Goal: Information Seeking & Learning: Find specific fact

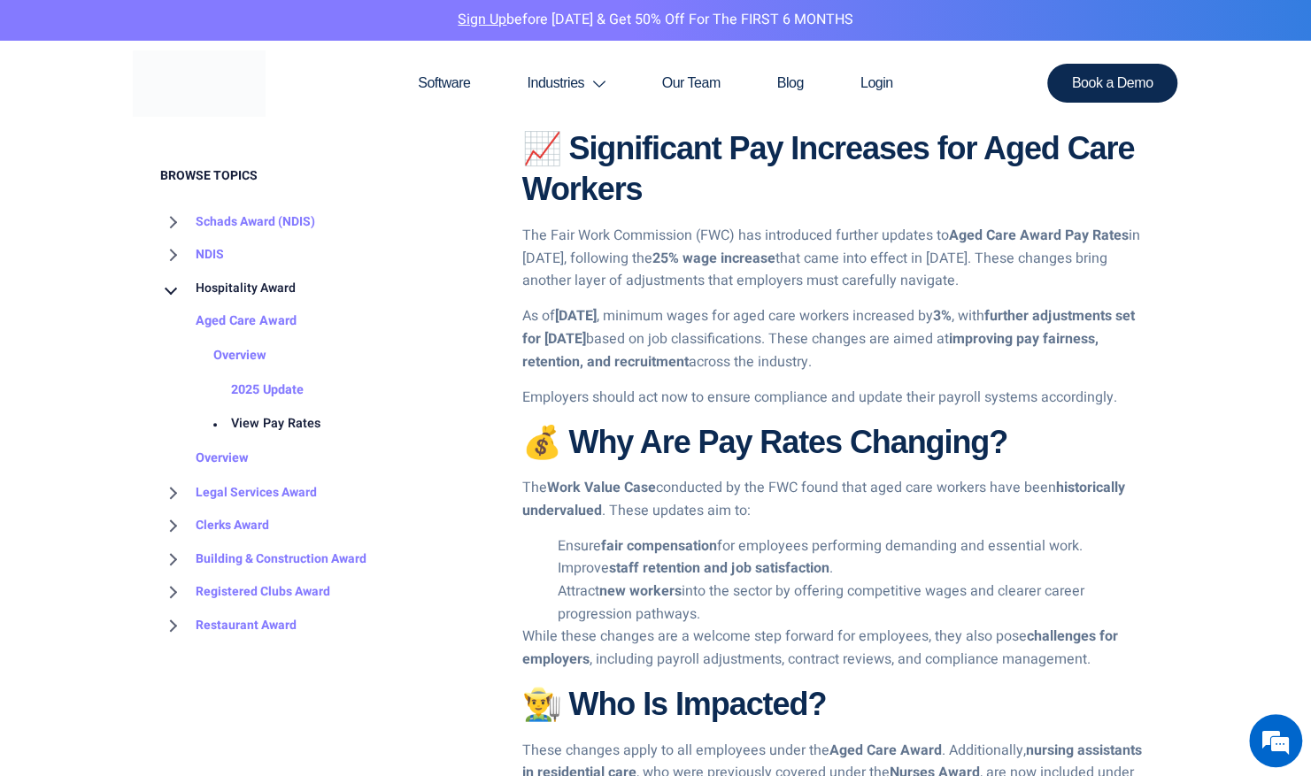
scroll to position [733, 0]
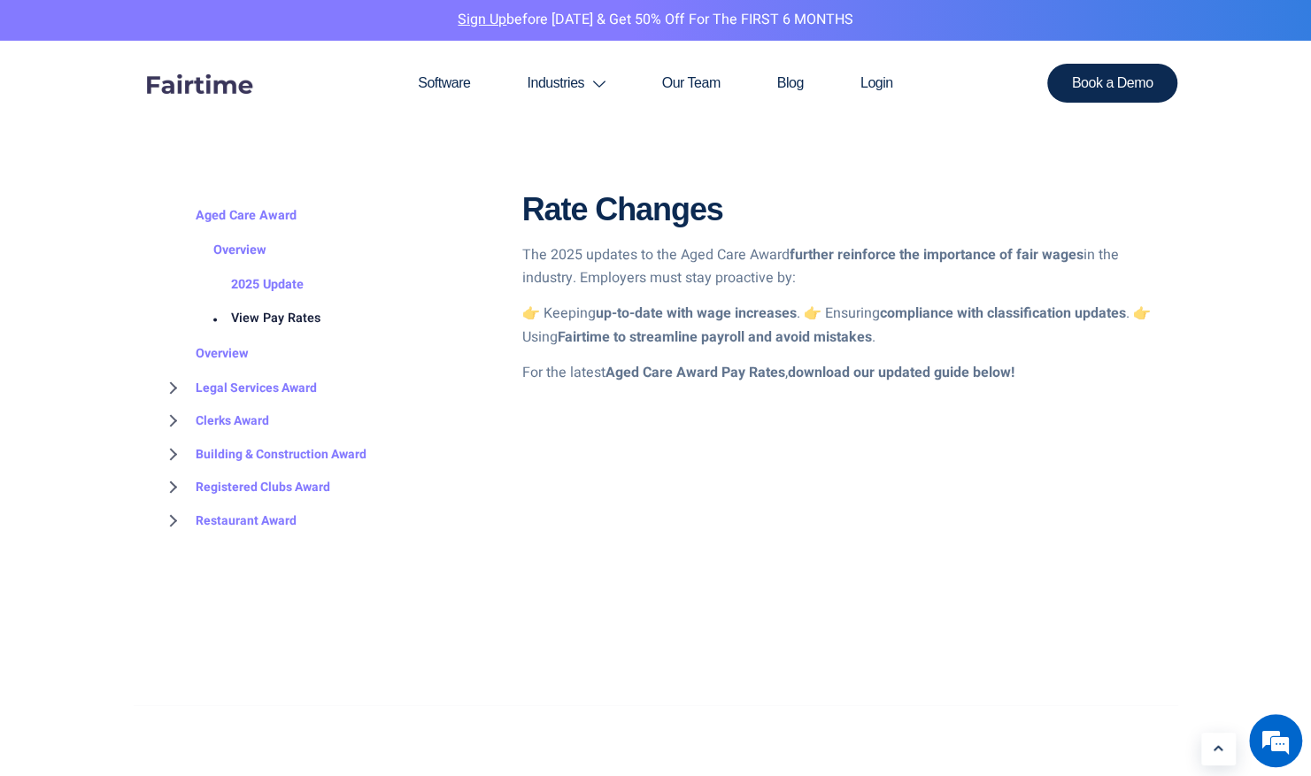
scroll to position [1628, 0]
click at [287, 317] on link "View Pay Rates" at bounding box center [258, 317] width 125 height 35
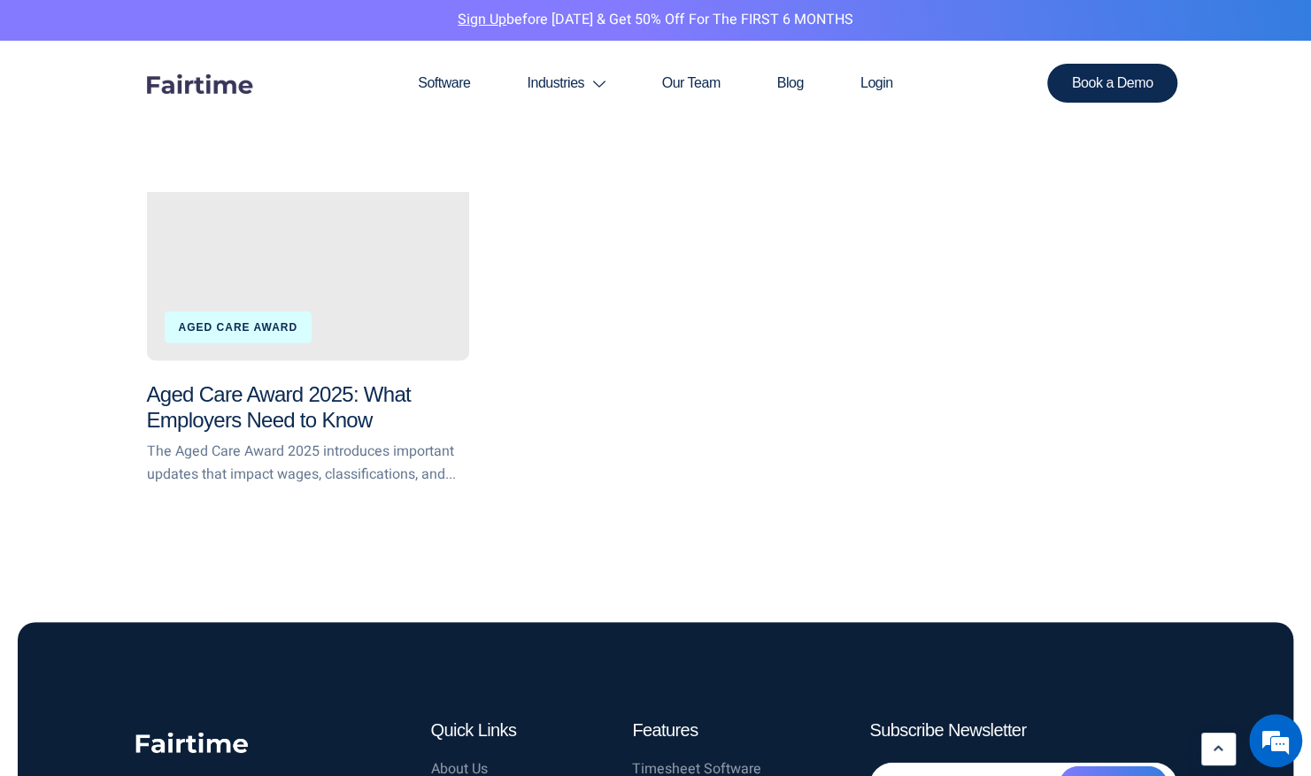
scroll to position [2509, 0]
